Goal: Information Seeking & Learning: Find specific fact

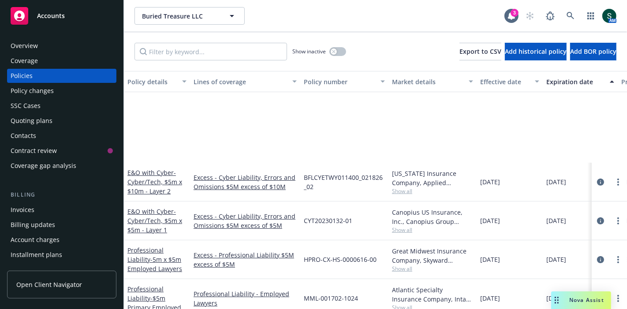
scroll to position [110, 0]
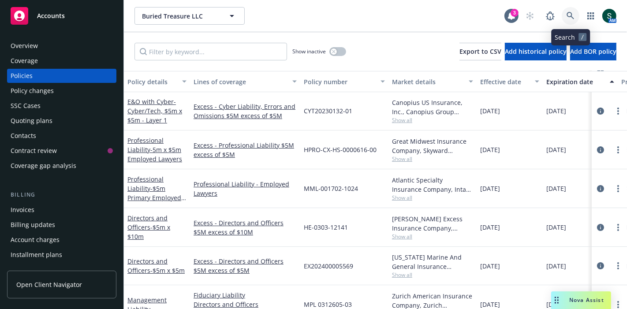
click at [573, 15] on icon at bounding box center [571, 16] width 8 height 8
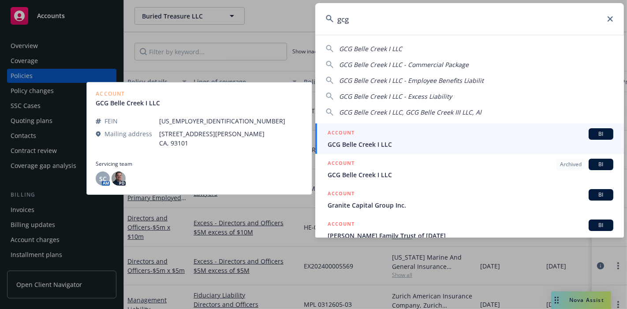
type input "gcg"
click at [398, 138] on div "ACCOUNT BI" at bounding box center [471, 133] width 286 height 11
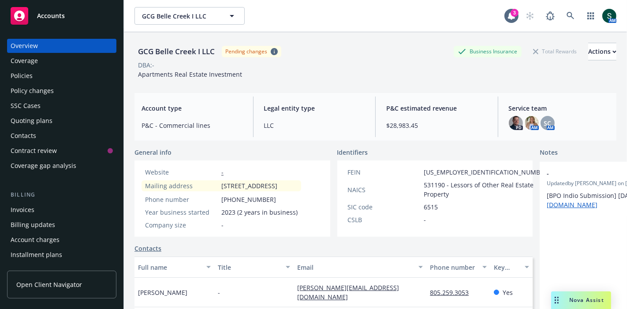
click at [33, 76] on div "Policies" at bounding box center [62, 76] width 102 height 14
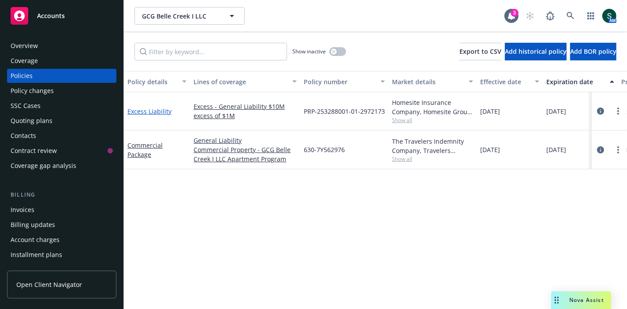
click at [160, 111] on link "Excess Liability" at bounding box center [149, 111] width 44 height 8
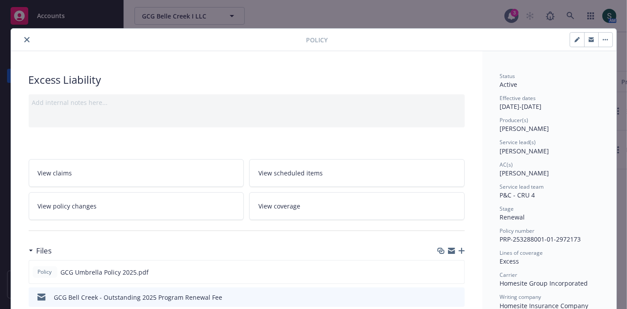
click at [25, 39] on icon "close" at bounding box center [26, 39] width 5 height 5
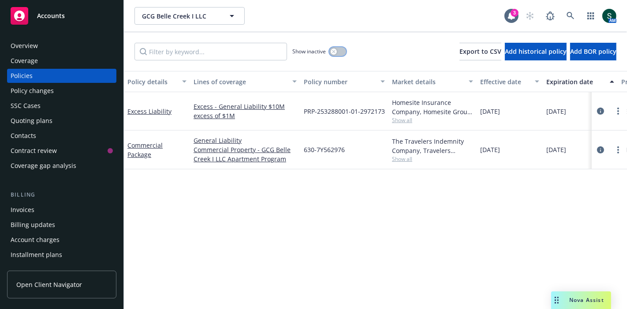
click at [338, 56] on button "button" at bounding box center [337, 51] width 17 height 9
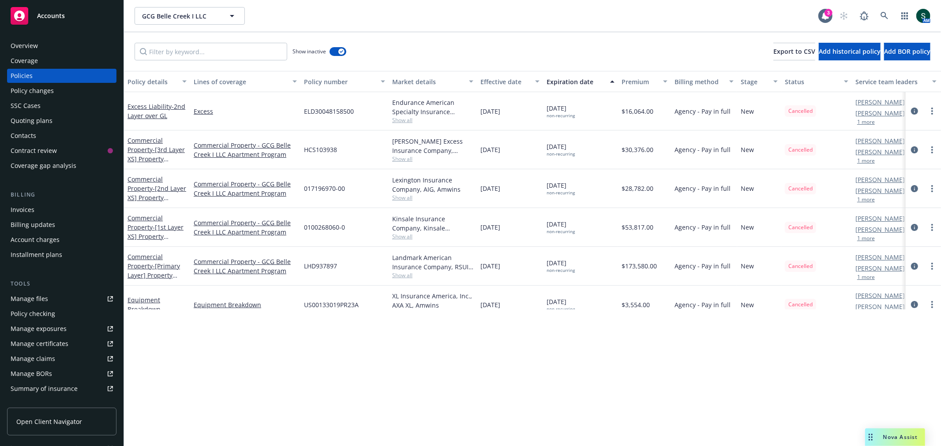
click at [29, 72] on div "Policies" at bounding box center [22, 76] width 22 height 14
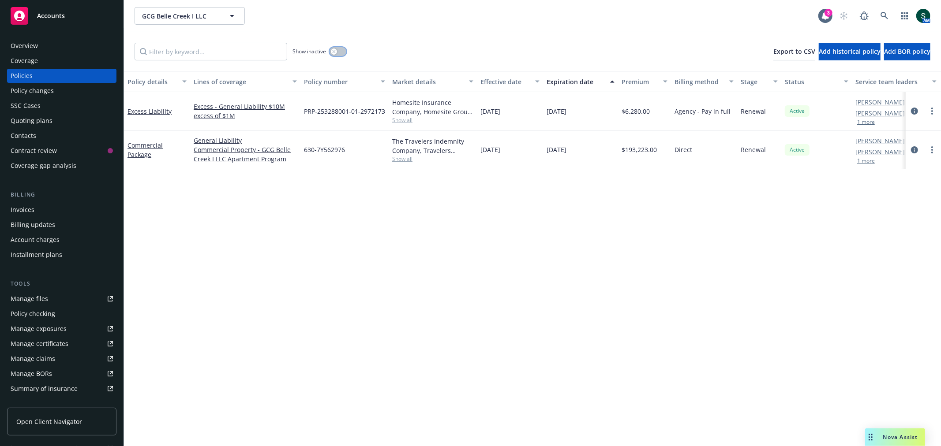
click at [339, 52] on button "button" at bounding box center [337, 51] width 17 height 9
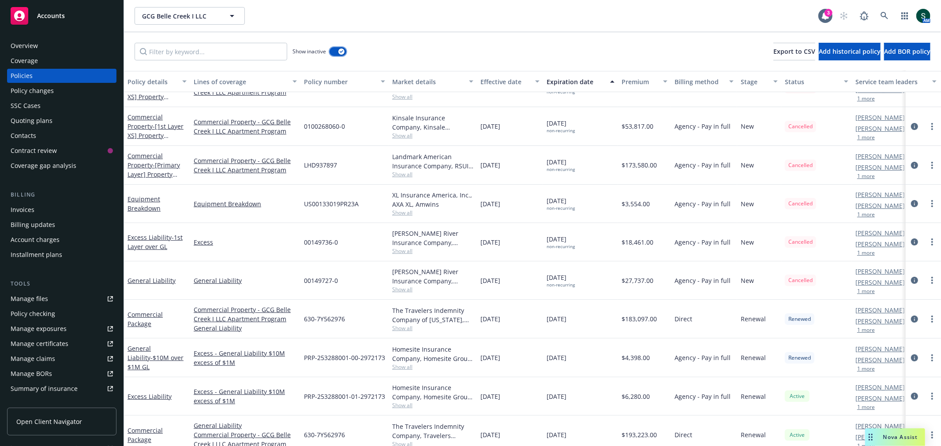
scroll to position [110, 0]
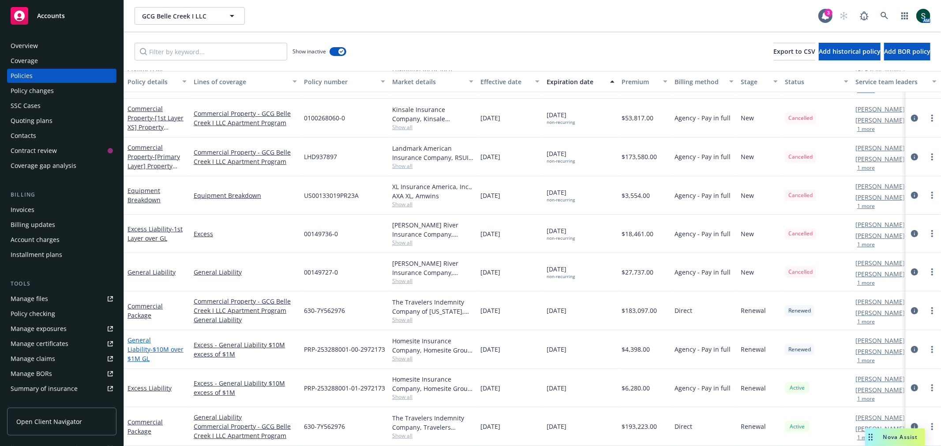
click at [151, 309] on span "- $10M over $1M GL" at bounding box center [155, 354] width 56 height 18
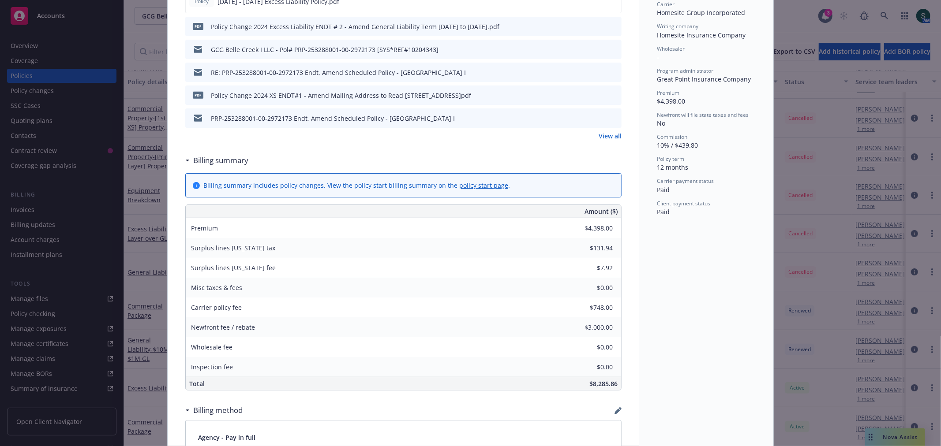
scroll to position [245, 0]
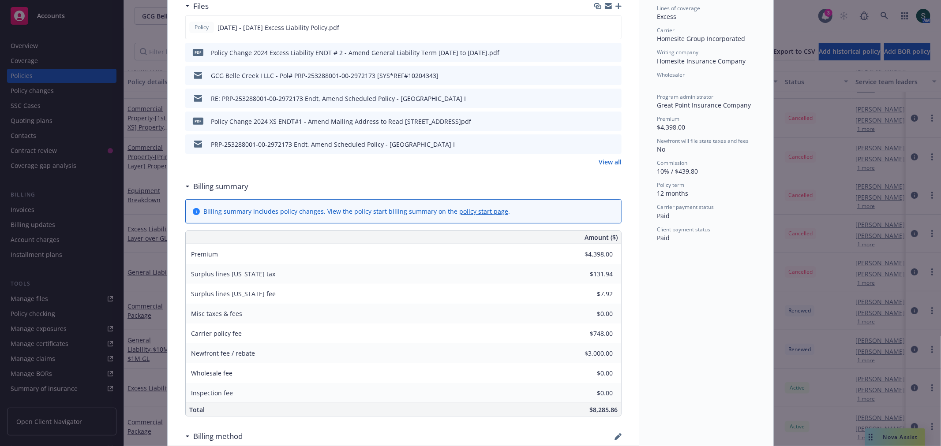
click at [600, 162] on link "View all" at bounding box center [609, 161] width 23 height 9
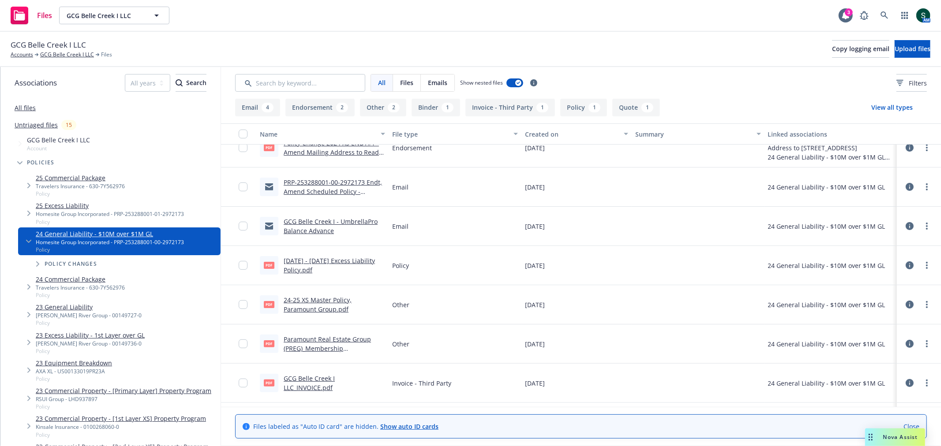
scroll to position [206, 0]
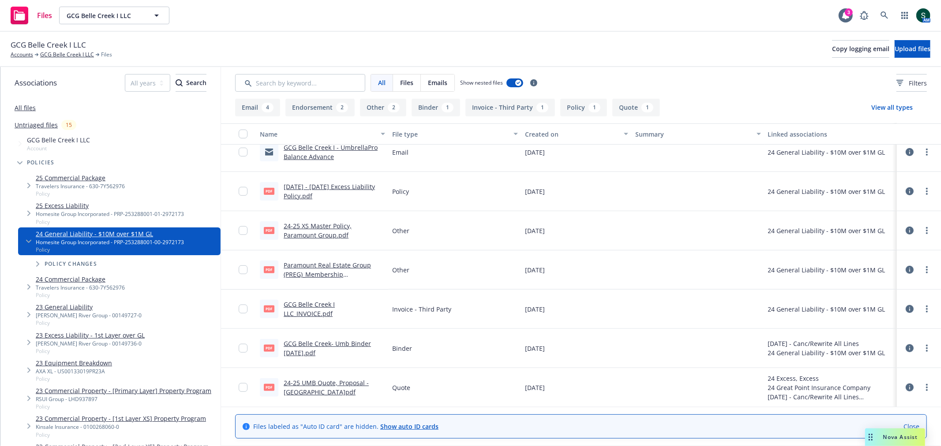
click at [335, 304] on link "GCG Belle Creek I LLC_INVOICE.pdf" at bounding box center [309, 309] width 51 height 18
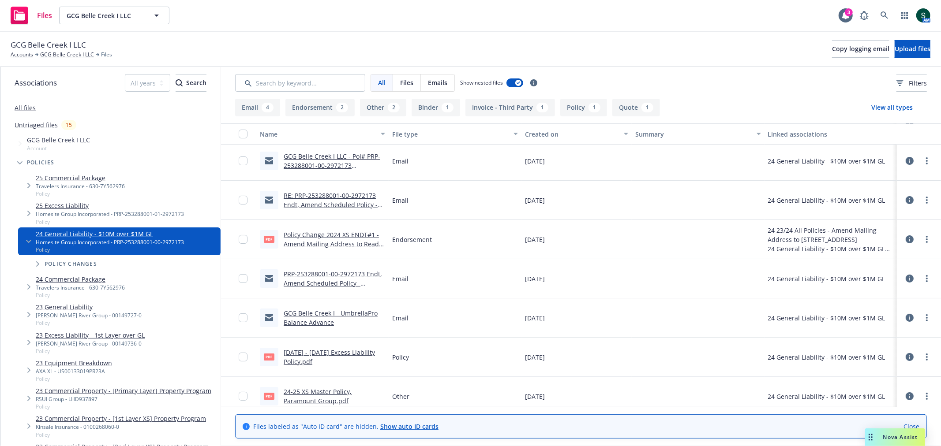
scroll to position [0, 0]
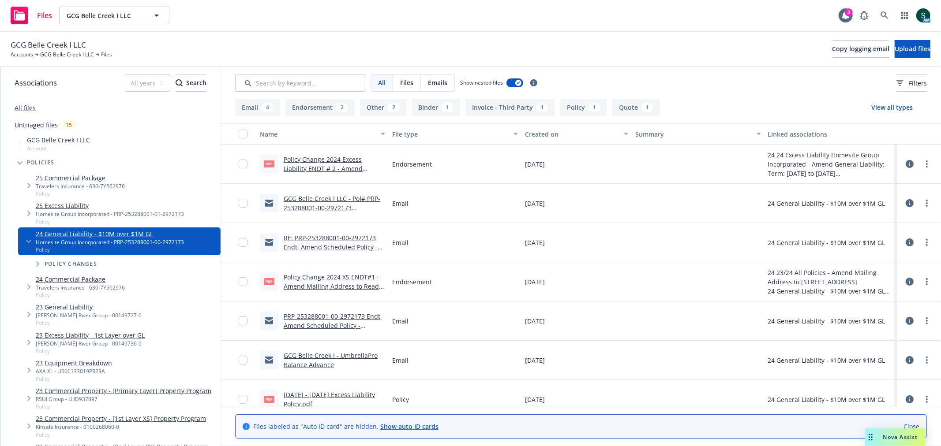
click at [38, 122] on link "Untriaged files" at bounding box center [36, 124] width 43 height 9
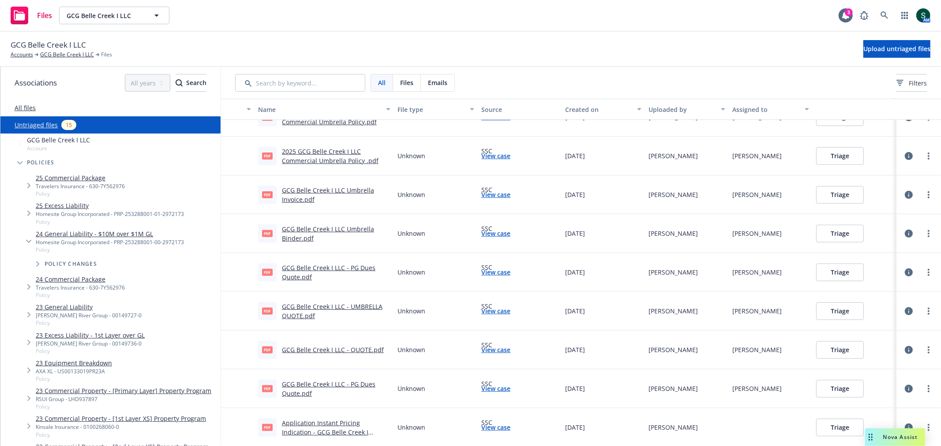
scroll to position [256, 0]
drag, startPoint x: 345, startPoint y: 349, endPoint x: 340, endPoint y: 368, distance: 19.5
click at [341, 367] on div "pdf GCG Belle Creek I LLC - QUOTE.pdf" at bounding box center [323, 349] width 139 height 39
click at [319, 385] on link "GCG Belle Creek I LLC - PG Dues Quote.pdf" at bounding box center [329, 388] width 94 height 18
click at [51, 56] on link "GCG Belle Creek I LLC" at bounding box center [67, 55] width 54 height 8
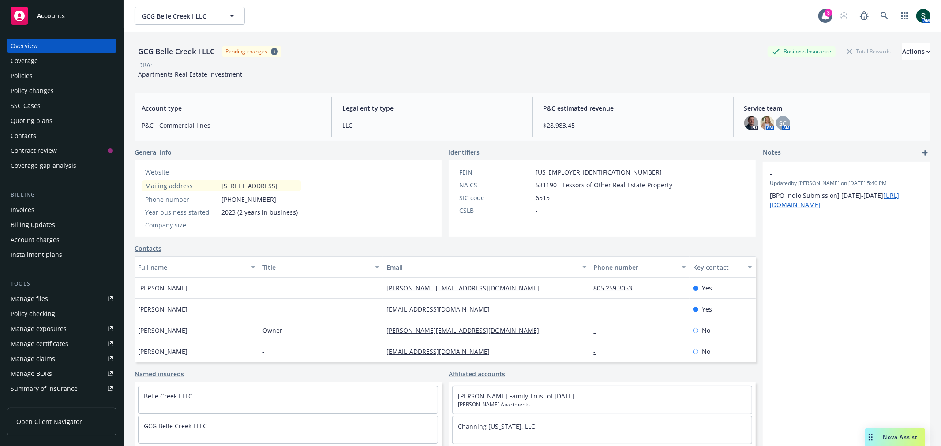
click at [28, 73] on div "Policies" at bounding box center [22, 76] width 22 height 14
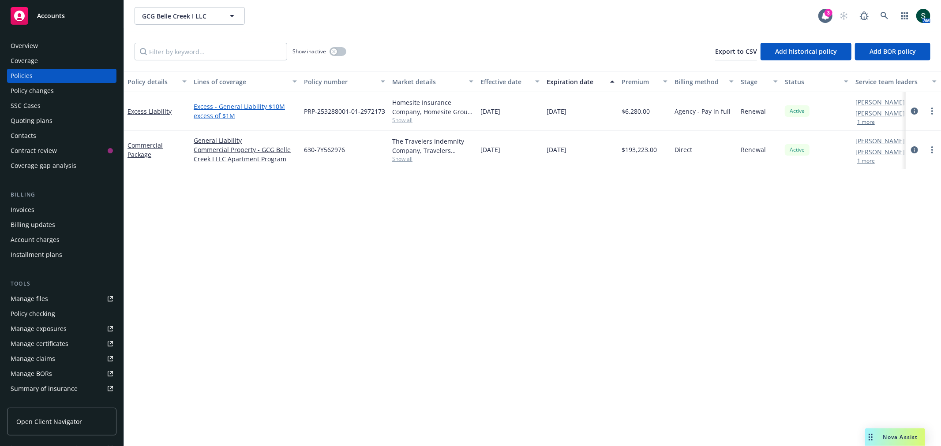
click at [212, 115] on link "Excess - General Liability $10M excess of $1M" at bounding box center [245, 111] width 103 height 19
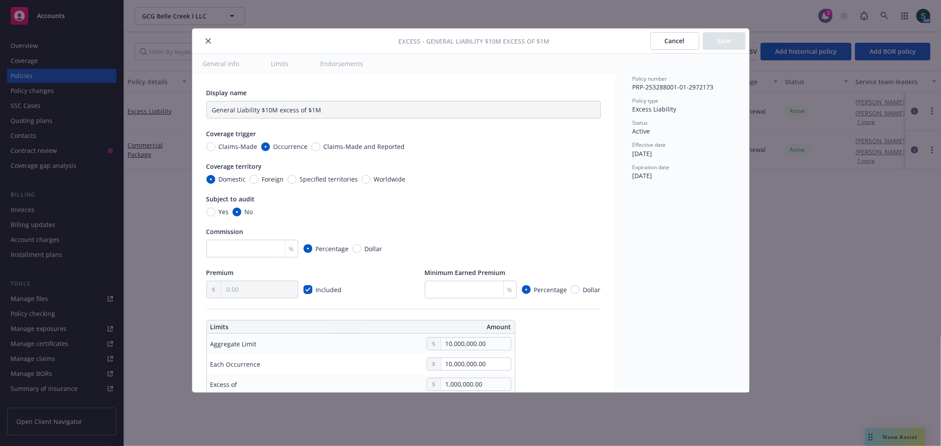
type textarea "x"
click at [209, 41] on icon "close" at bounding box center [208, 40] width 5 height 5
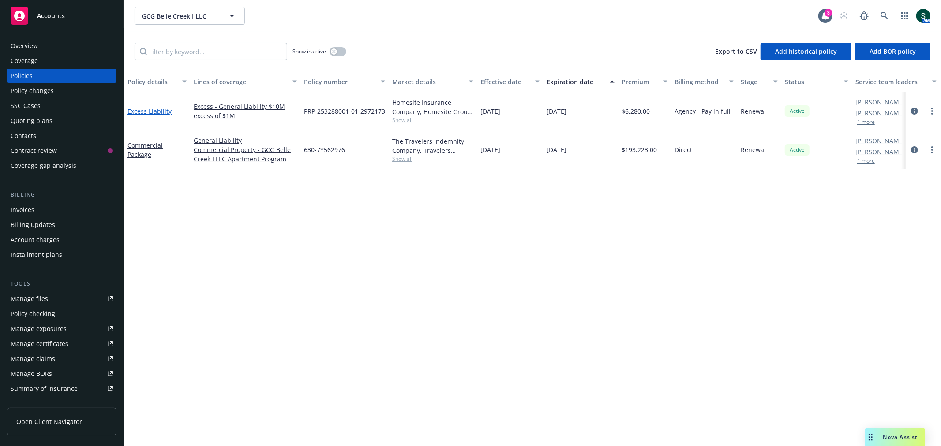
click at [138, 108] on link "Excess Liability" at bounding box center [149, 111] width 44 height 8
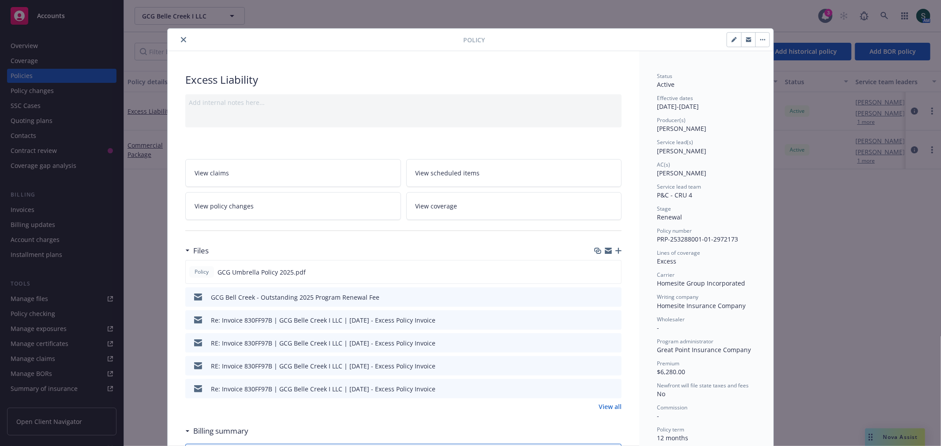
click at [178, 36] on button "close" at bounding box center [183, 39] width 11 height 11
